Goal: Book appointment/travel/reservation

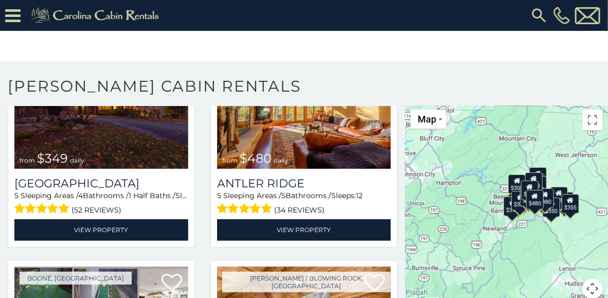
scroll to position [13, 0]
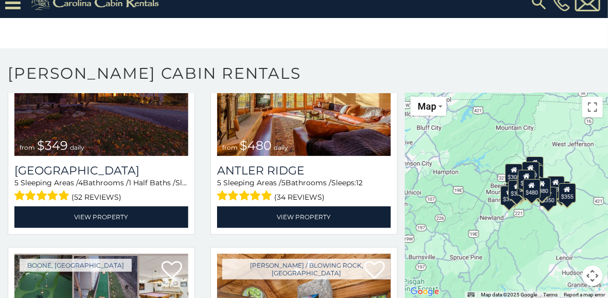
drag, startPoint x: 516, startPoint y: 229, endPoint x: 510, endPoint y: 233, distance: 7.1
click at [510, 233] on div "$349 $480 $525 $315 $355 $675 $635 $930 $400 $451 $330 $400 $485 $460 $395 $695…" at bounding box center [506, 194] width 203 height 207
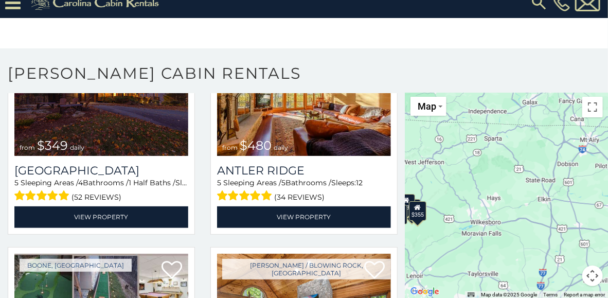
drag, startPoint x: 568, startPoint y: 237, endPoint x: 418, endPoint y: 256, distance: 151.7
click at [418, 256] on div "$349 $480 $525 $315 $355 $675 $635 $930 $400 $451 $330 $400 $485 $460 $395 $695…" at bounding box center [506, 194] width 203 height 207
click at [590, 271] on button "Map camera controls" at bounding box center [592, 275] width 21 height 21
click at [514, 200] on div "$349 $480 $525 $315 $355 $675 $635 $930 $400 $451 $330 $400 $485 $460 $395 $695…" at bounding box center [506, 194] width 203 height 207
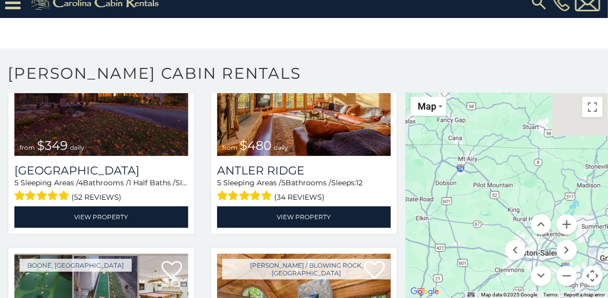
drag, startPoint x: 543, startPoint y: 189, endPoint x: 407, endPoint y: 212, distance: 138.1
click at [407, 212] on div "$349 $480 $525 $315 $355 $675 $635 $930 $400 $451 $330 $400 $485 $460 $395 $695…" at bounding box center [506, 194] width 203 height 207
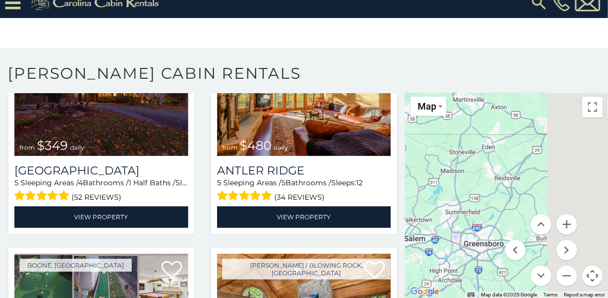
drag, startPoint x: 564, startPoint y: 197, endPoint x: 394, endPoint y: 182, distance: 170.8
click at [405, 176] on div "$349 $480 $525 $315 $355 $675 $635 $930 $400 $451 $330 $400 $485 $460 $395 $695…" at bounding box center [506, 194] width 203 height 207
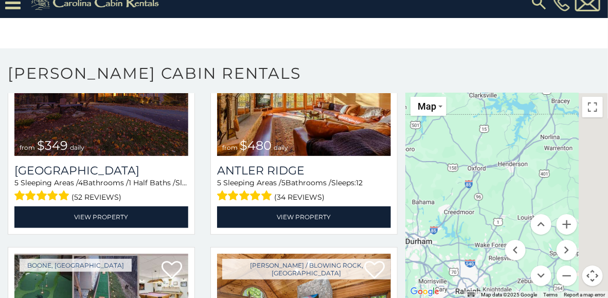
drag, startPoint x: 581, startPoint y: 200, endPoint x: 414, endPoint y: 203, distance: 166.5
click at [430, 198] on div "$349 $480 $525 $315 $355 $675 $635 $930 $400 $451 $330 $400 $485 $460 $395 $695…" at bounding box center [506, 194] width 203 height 207
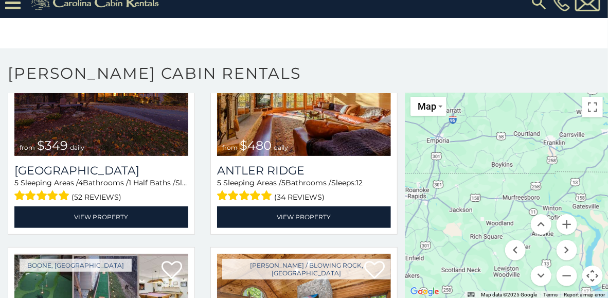
drag, startPoint x: 578, startPoint y: 188, endPoint x: 578, endPoint y: 307, distance: 119.2
click at [578, 297] on div "$349 $480 $525 $315 $355 $675 $635 $930 $400 $451 $330 $400 $485 $460 $395 $695…" at bounding box center [506, 194] width 203 height 207
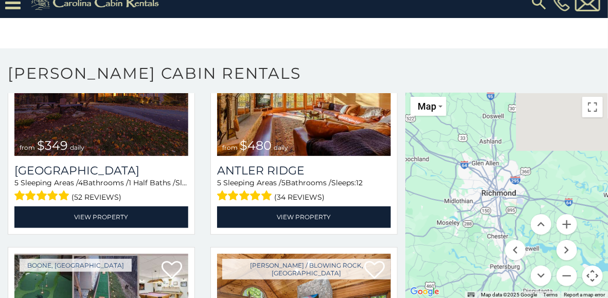
drag, startPoint x: 528, startPoint y: 182, endPoint x: 575, endPoint y: 256, distance: 87.8
click at [579, 265] on div "$349 $480 $525 $315 $355 $675 $635 $930 $400 $451 $330 $400 $485 $460 $395 $695…" at bounding box center [506, 194] width 203 height 207
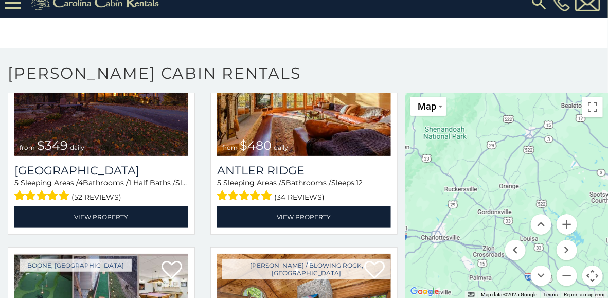
drag, startPoint x: 492, startPoint y: 193, endPoint x: 582, endPoint y: 290, distance: 133.1
click at [582, 290] on div "$349 $480 $525 $315 $355 $675 $635 $930 $400 $451 $330 $400 $485 $460 $395 $695…" at bounding box center [506, 194] width 203 height 207
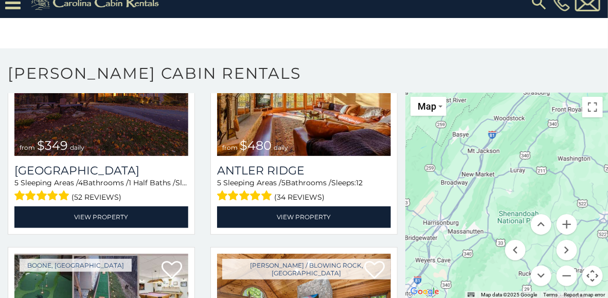
drag, startPoint x: 490, startPoint y: 188, endPoint x: 560, endPoint y: 260, distance: 99.6
click at [560, 260] on div "$349 $480 $525 $315 $355 $675 $635 $930 $400 $451 $330 $400 $485 $460 $395 $695…" at bounding box center [506, 194] width 203 height 207
click at [476, 171] on div "$349 $480 $525 $315 $355 $675 $635 $930 $400 $451 $330 $400 $485 $460 $395 $695…" at bounding box center [506, 194] width 203 height 207
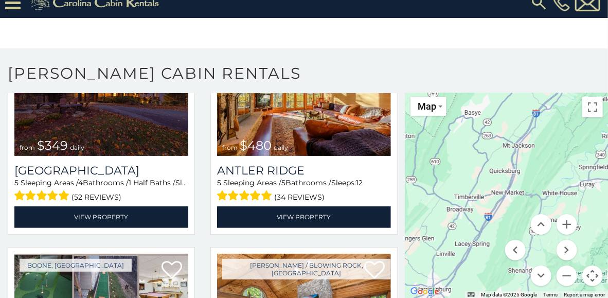
drag, startPoint x: 476, startPoint y: 171, endPoint x: 507, endPoint y: 185, distance: 34.0
click at [507, 185] on div "$349 $480 $525 $315 $355 $675 $635 $930 $400 $451 $330 $400 $485 $460 $395 $695…" at bounding box center [506, 194] width 203 height 207
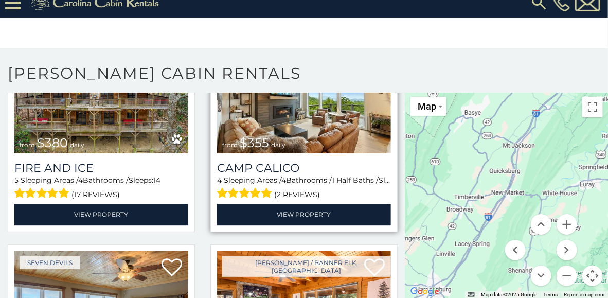
scroll to position [2347, 0]
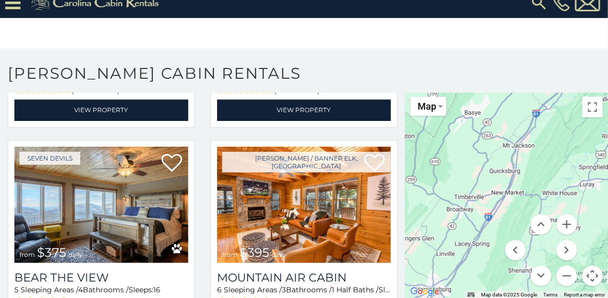
drag, startPoint x: 304, startPoint y: 69, endPoint x: 385, endPoint y: 28, distance: 91.3
click at [385, 28] on body "**********" at bounding box center [304, 142] width 608 height 311
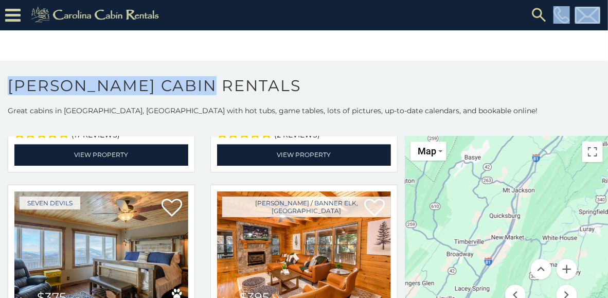
scroll to position [0, 0]
